Goal: Information Seeking & Learning: Find specific fact

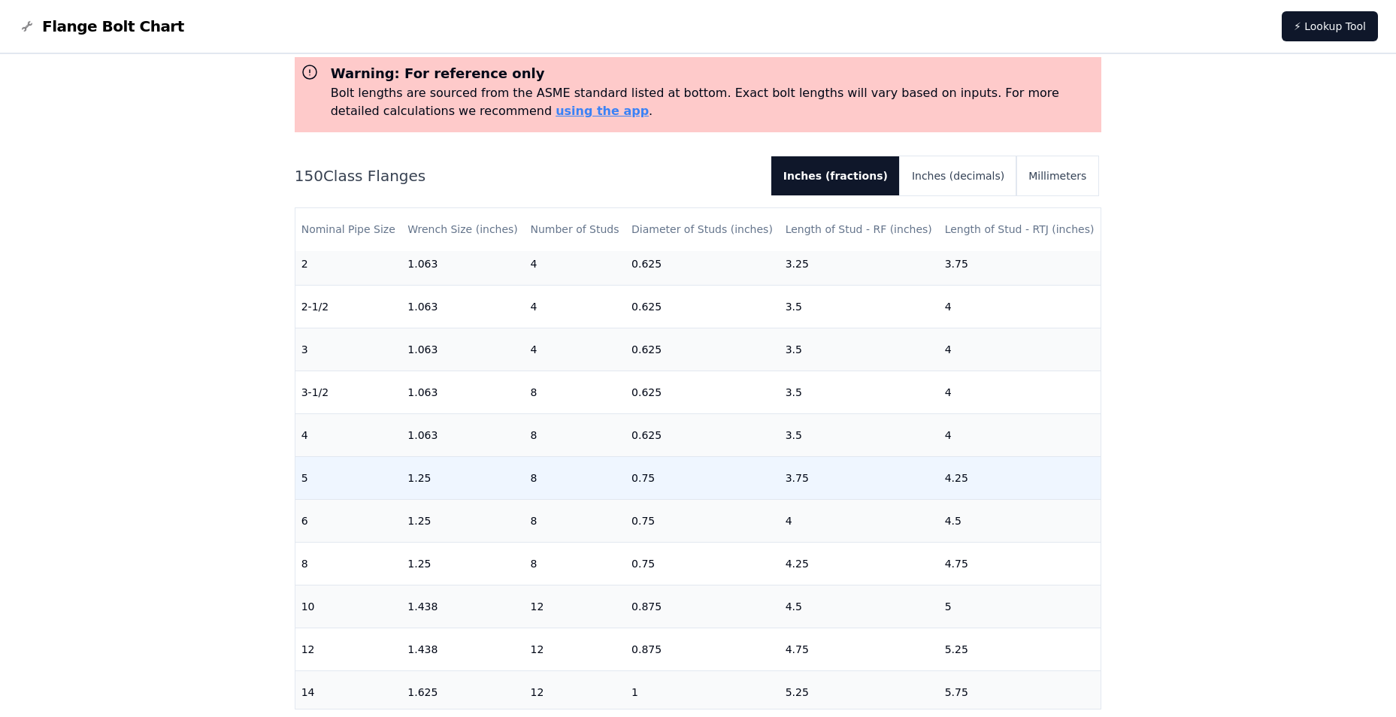
scroll to position [226, 0]
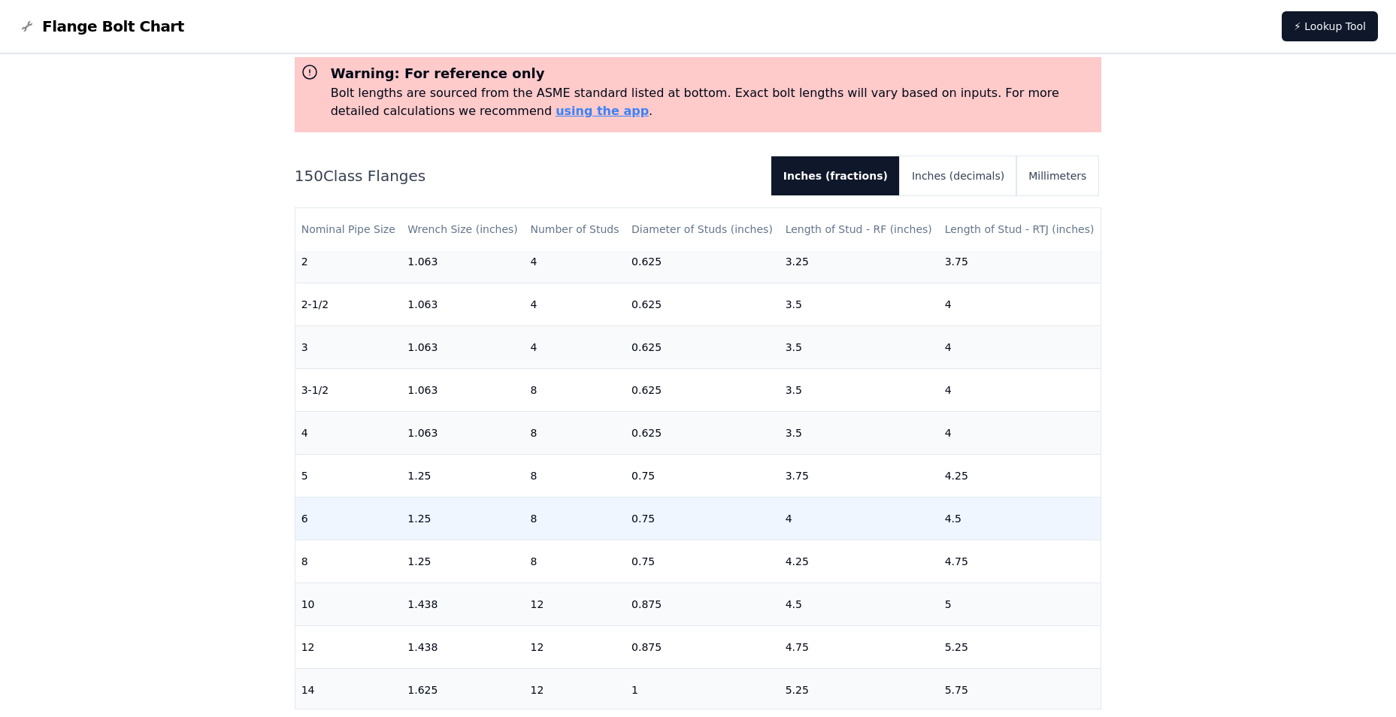
click at [432, 519] on td "1.25" at bounding box center [462, 518] width 123 height 43
click at [423, 521] on td "1.25" at bounding box center [462, 518] width 123 height 43
drag, startPoint x: 423, startPoint y: 521, endPoint x: 525, endPoint y: 521, distance: 101.5
click at [525, 521] on td "8" at bounding box center [574, 518] width 101 height 43
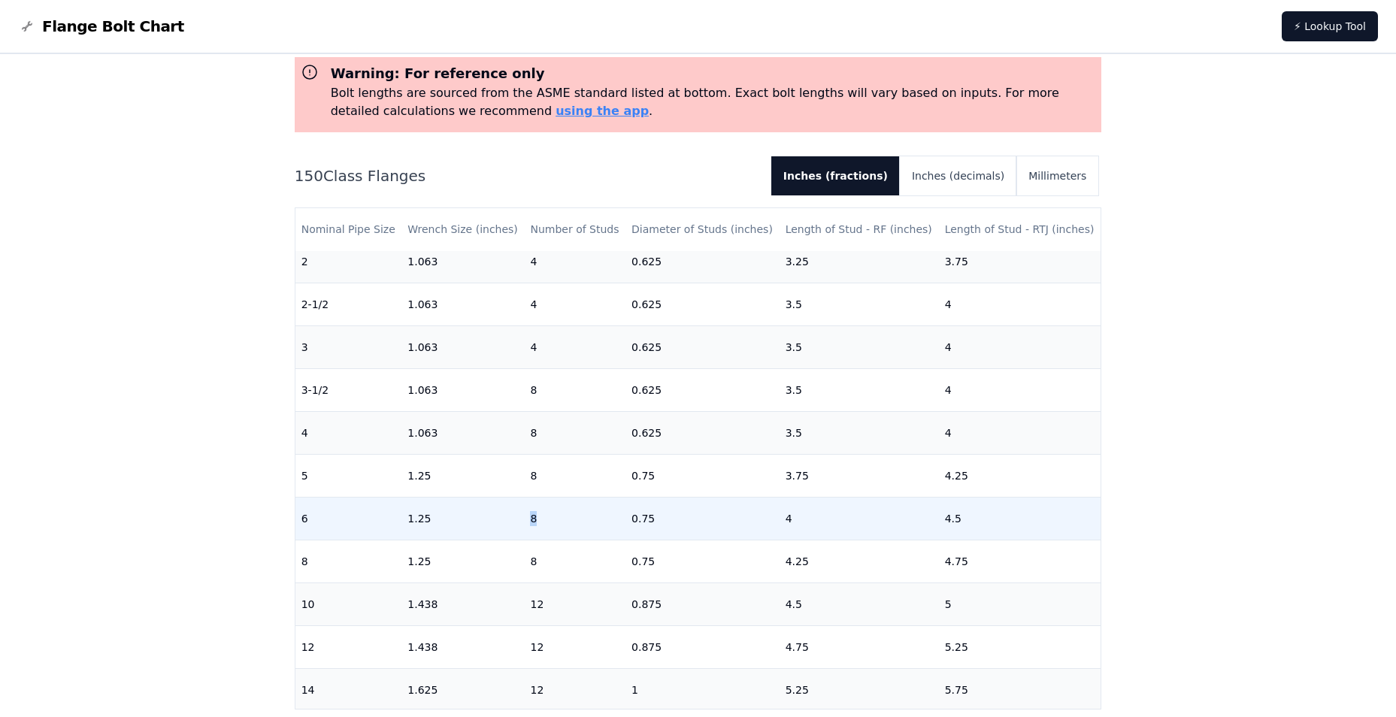
click at [525, 521] on td "8" at bounding box center [574, 518] width 101 height 43
drag, startPoint x: 525, startPoint y: 521, endPoint x: 641, endPoint y: 520, distance: 116.5
click at [641, 520] on td "0.75" at bounding box center [702, 518] width 154 height 43
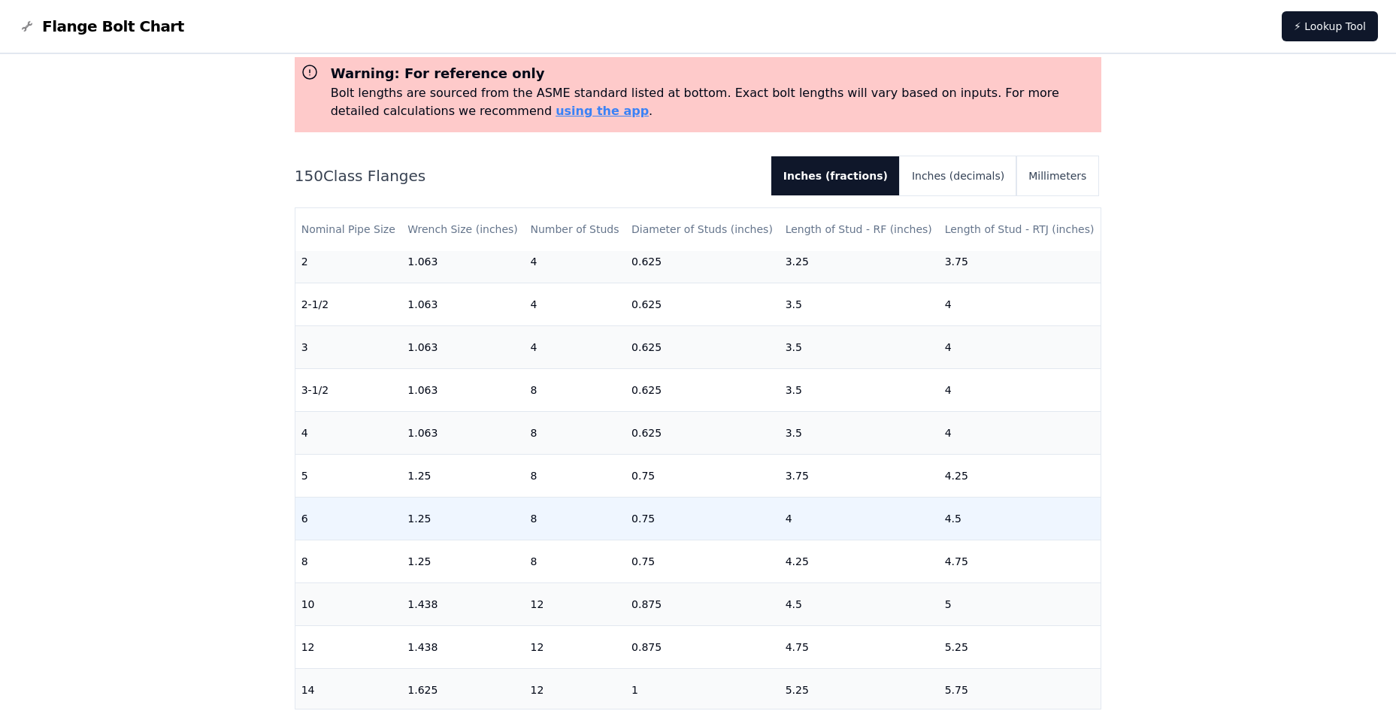
drag, startPoint x: 641, startPoint y: 520, endPoint x: 796, endPoint y: 530, distance: 155.2
click at [796, 530] on td "4" at bounding box center [859, 518] width 159 height 43
